Goal: Entertainment & Leisure: Browse casually

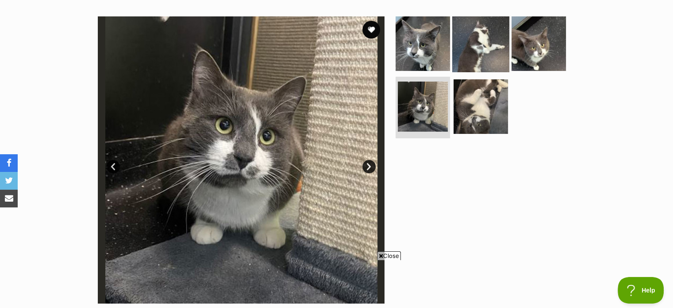
click at [484, 32] on img at bounding box center [480, 43] width 57 height 57
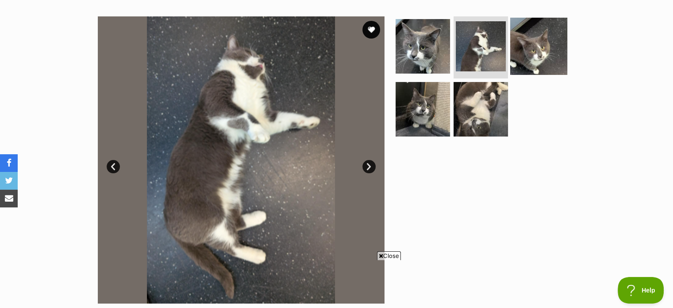
click at [533, 46] on img at bounding box center [538, 46] width 57 height 57
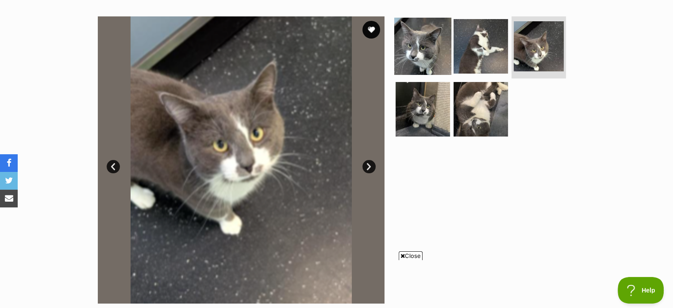
click at [429, 49] on img at bounding box center [422, 46] width 57 height 57
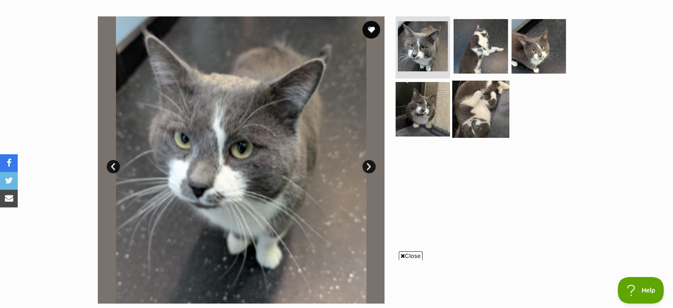
click at [471, 114] on img at bounding box center [480, 108] width 57 height 57
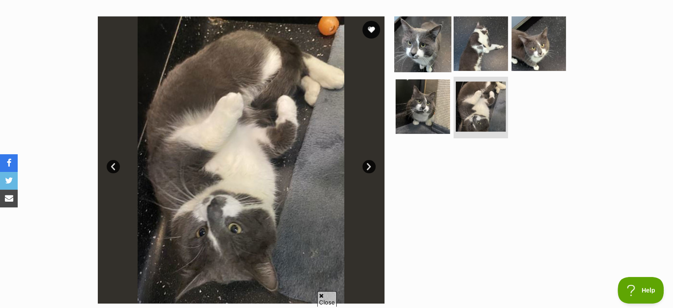
click at [416, 51] on img at bounding box center [422, 43] width 57 height 57
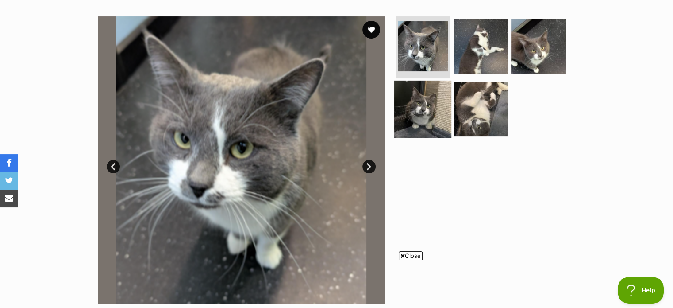
click at [423, 97] on img at bounding box center [422, 108] width 57 height 57
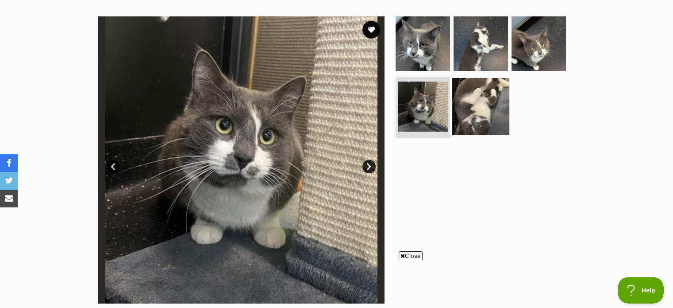
click at [486, 97] on img at bounding box center [480, 105] width 57 height 57
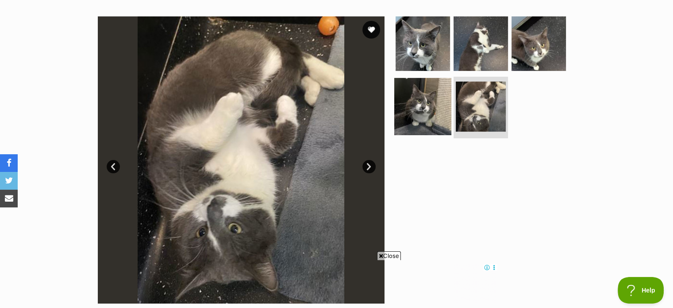
click at [420, 101] on img at bounding box center [422, 105] width 57 height 57
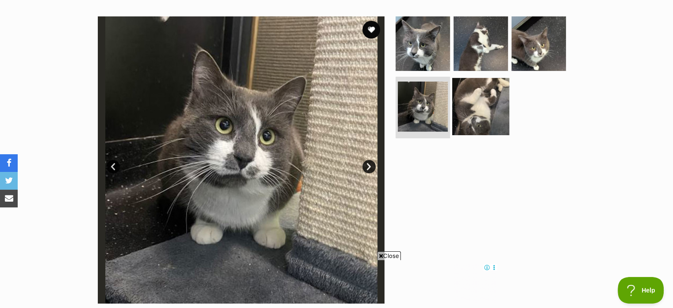
click at [470, 110] on img at bounding box center [480, 105] width 57 height 57
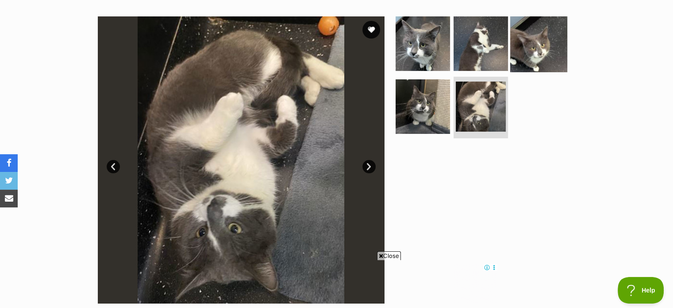
click at [542, 44] on img at bounding box center [538, 43] width 57 height 57
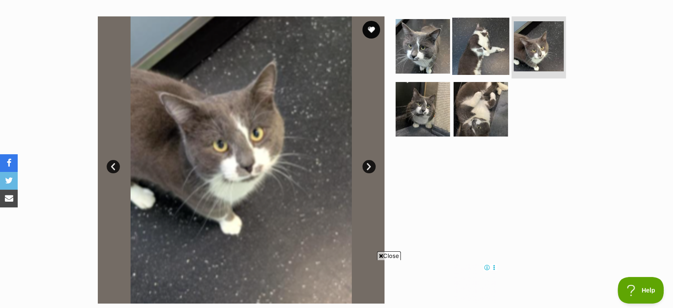
click at [491, 44] on img at bounding box center [480, 46] width 57 height 57
